Goal: Task Accomplishment & Management: Manage account settings

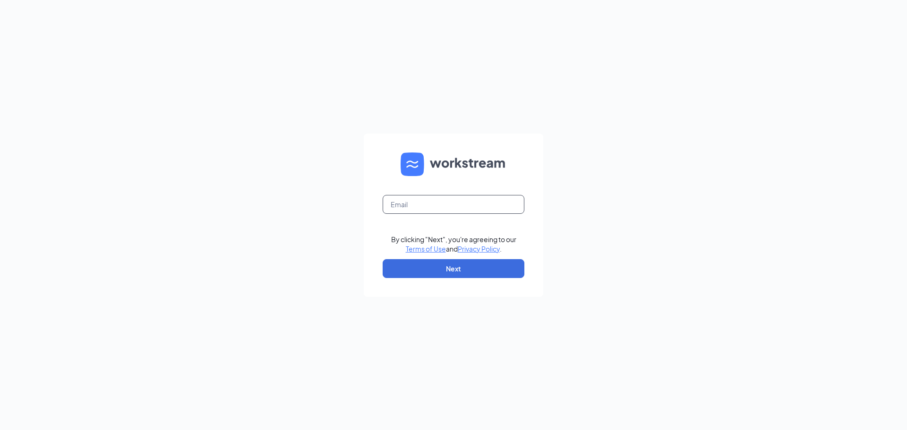
click at [444, 203] on input "text" at bounding box center [454, 204] width 142 height 19
type input "[EMAIL_ADDRESS][DOMAIN_NAME]"
click at [438, 270] on button "Next" at bounding box center [454, 268] width 142 height 19
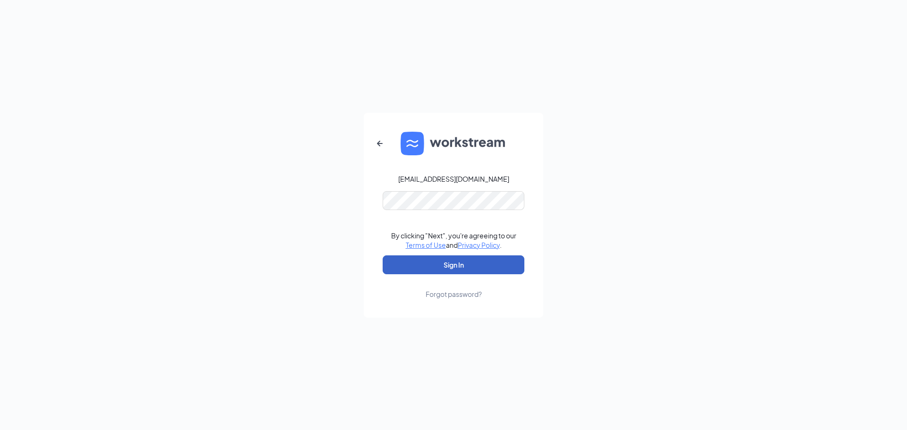
click at [427, 262] on button "Sign In" at bounding box center [454, 265] width 142 height 19
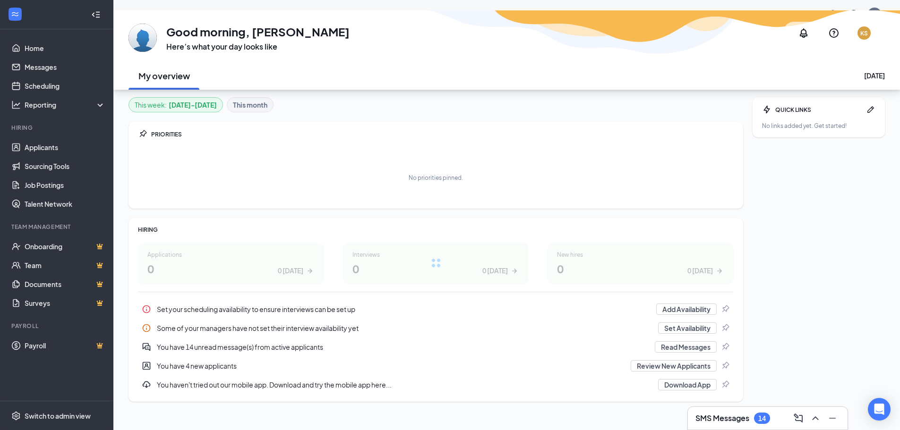
scroll to position [29, 0]
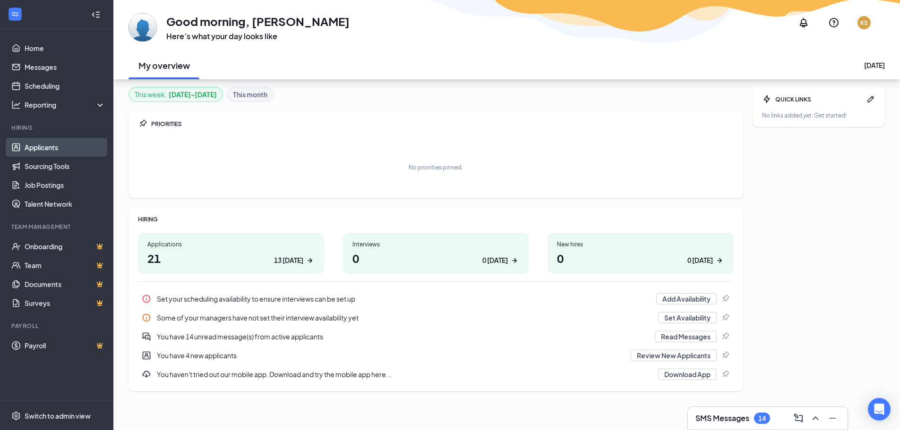
click at [42, 146] on link "Applicants" at bounding box center [65, 147] width 81 height 19
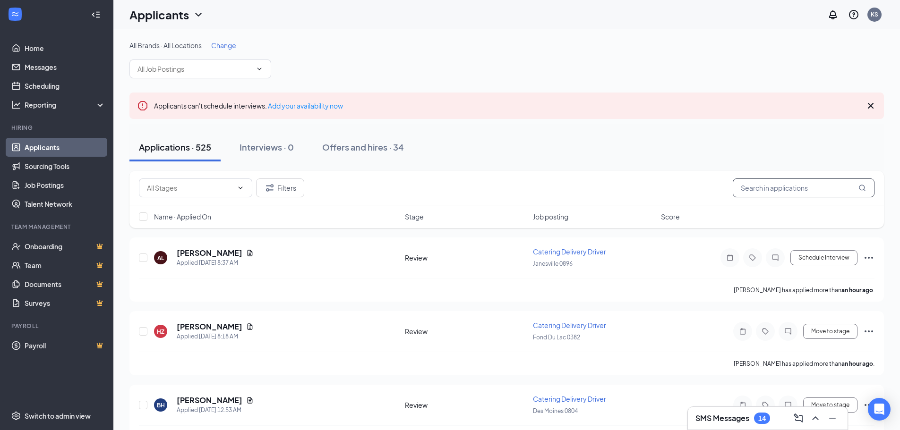
click at [778, 186] on input "text" at bounding box center [804, 188] width 142 height 19
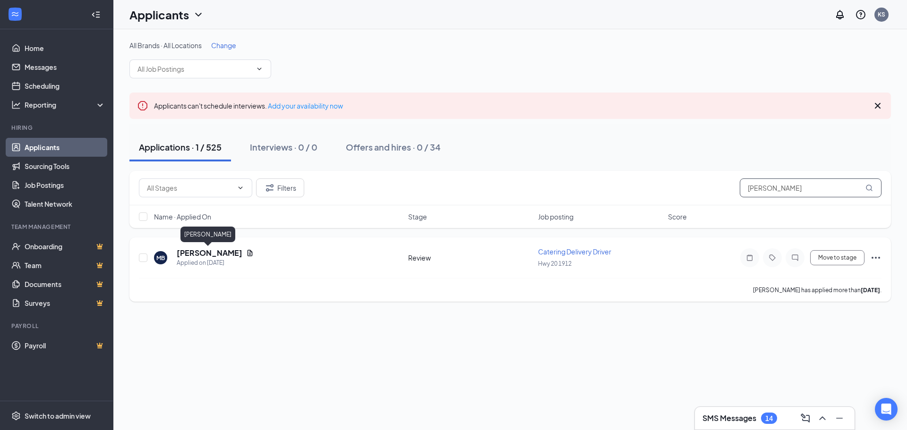
type input "[PERSON_NAME]"
click at [218, 256] on h5 "[PERSON_NAME]" at bounding box center [210, 253] width 66 height 10
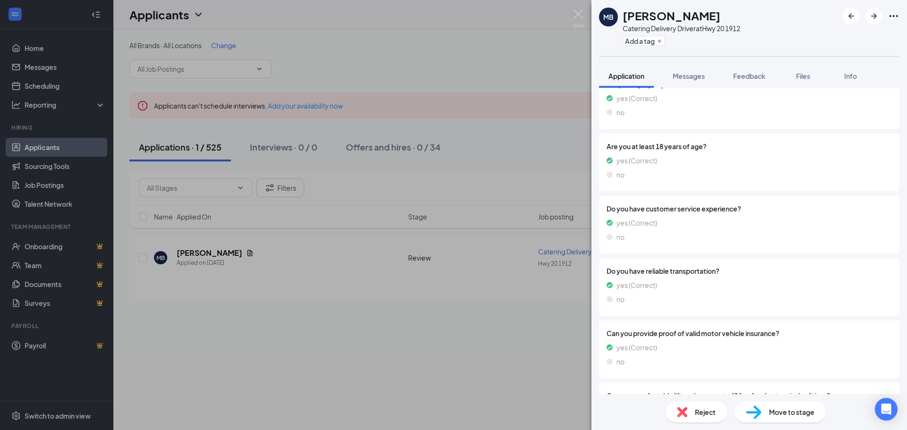
scroll to position [614, 0]
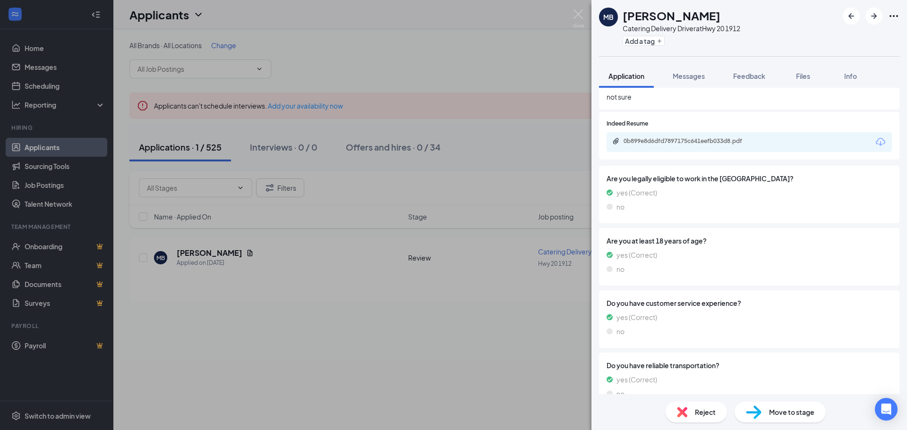
click at [650, 139] on div "0b899e8d6dfd7897175c641eefb033d8.pdf" at bounding box center [690, 142] width 132 height 8
click at [509, 36] on div "MB Margaret Blank Catering Delivery Driver at Hwy 20 1912 Add a tag Application…" at bounding box center [453, 215] width 907 height 430
